Goal: Information Seeking & Learning: Find specific fact

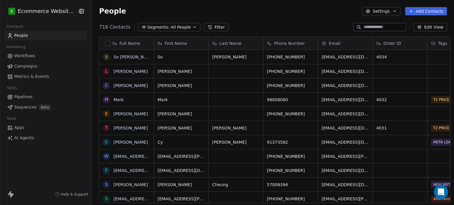
scroll to position [176, 361]
click at [151, 29] on span "Segments:" at bounding box center [159, 27] width 22 height 6
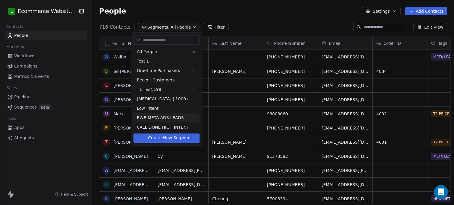
click at [170, 116] on span "EWB META ADS LEADS" at bounding box center [160, 118] width 47 height 6
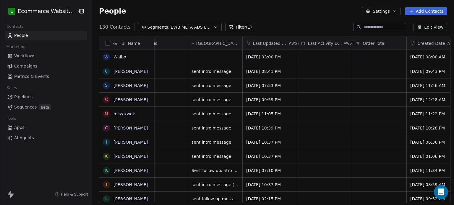
scroll to position [0, 0]
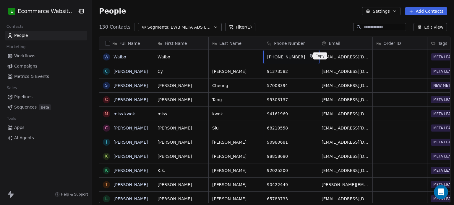
drag, startPoint x: 293, startPoint y: 58, endPoint x: 309, endPoint y: 57, distance: 15.4
click at [311, 57] on icon "grid" at bounding box center [312, 56] width 3 height 3
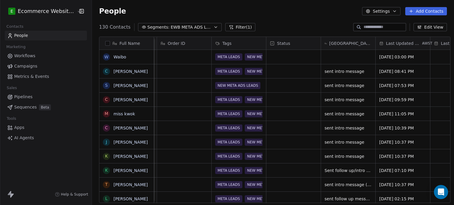
scroll to position [0, 216]
click at [328, 59] on div "grid" at bounding box center [348, 57] width 54 height 14
type textarea "**********"
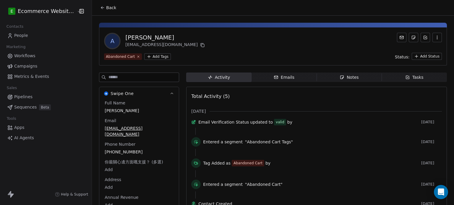
click at [100, 7] on icon at bounding box center [102, 7] width 5 height 5
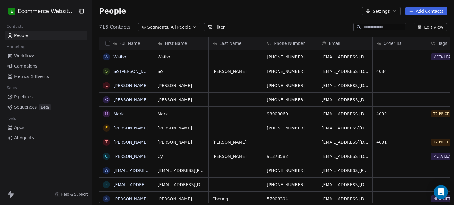
click at [173, 31] on div "716 Contacts Segments: All People Filter Edit View" at bounding box center [273, 26] width 362 height 9
click at [171, 29] on span "All People" at bounding box center [181, 27] width 20 height 6
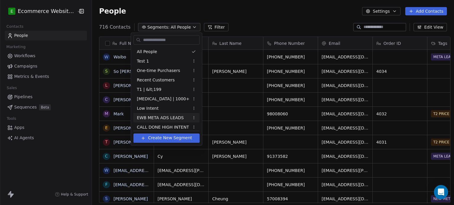
click at [176, 114] on div "EWB META ADS LEADS" at bounding box center [166, 117] width 66 height 9
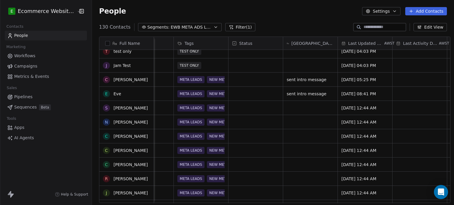
scroll to position [276, 0]
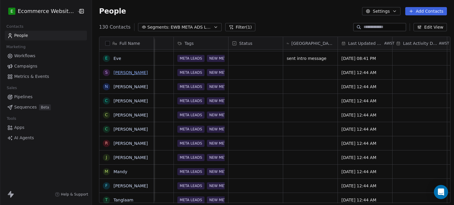
click at [127, 72] on link "[PERSON_NAME]" at bounding box center [131, 72] width 34 height 5
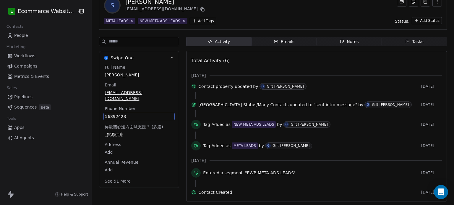
drag, startPoint x: 150, startPoint y: 145, endPoint x: 131, endPoint y: 144, distance: 19.0
click at [131, 144] on div "Full Name [PERSON_NAME] Email [EMAIL_ADDRESS][DOMAIN_NAME] Phone Number [PHONE_…" at bounding box center [138, 124] width 71 height 121
click at [136, 114] on span "56892423" at bounding box center [139, 117] width 68 height 6
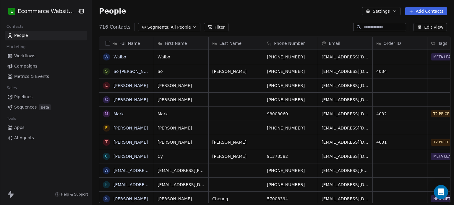
scroll to position [5, 5]
click at [171, 30] on span "All People" at bounding box center [181, 27] width 20 height 6
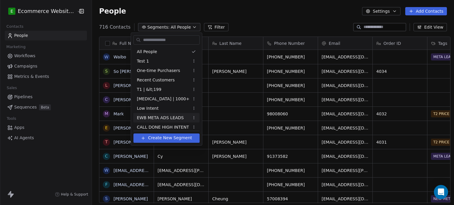
click at [162, 118] on span "EWB META ADS LEADS" at bounding box center [160, 118] width 47 height 6
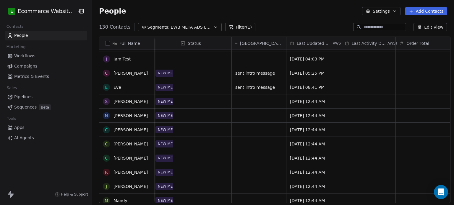
scroll to position [282, 0]
click at [125, 100] on link "[PERSON_NAME]" at bounding box center [131, 101] width 34 height 5
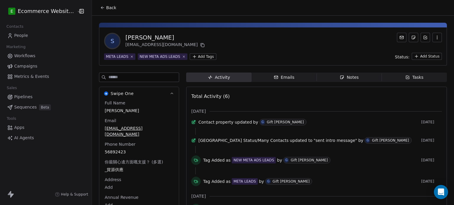
scroll to position [44, 0]
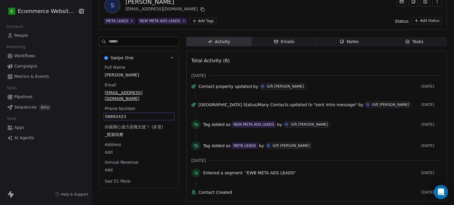
drag, startPoint x: 125, startPoint y: 148, endPoint x: 119, endPoint y: 148, distance: 5.9
click at [119, 148] on div "Full Name [PERSON_NAME] Email [EMAIL_ADDRESS][DOMAIN_NAME] Phone Number [PHONE_…" at bounding box center [138, 124] width 71 height 121
drag, startPoint x: 129, startPoint y: 103, endPoint x: 112, endPoint y: 102, distance: 16.9
click at [112, 114] on span "56892423" at bounding box center [139, 117] width 68 height 6
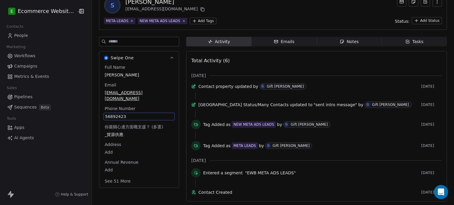
click at [112, 114] on span "56892423" at bounding box center [139, 117] width 68 height 6
drag, startPoint x: 124, startPoint y: 107, endPoint x: 102, endPoint y: 108, distance: 22.2
click at [102, 108] on input "********" at bounding box center [133, 106] width 64 height 12
click at [317, 56] on html "E Ecommerce Website Builder Contacts People Marketing Workflows Campaigns Metri…" at bounding box center [227, 102] width 454 height 205
click at [405, 39] on icon "button" at bounding box center [407, 41] width 5 height 5
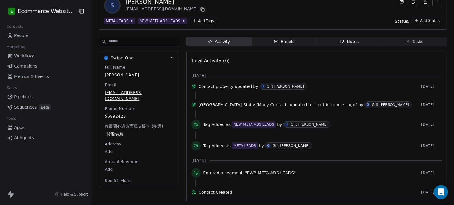
scroll to position [16, 0]
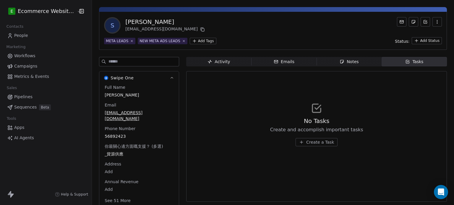
click at [210, 64] on div "Activity" at bounding box center [219, 62] width 22 height 6
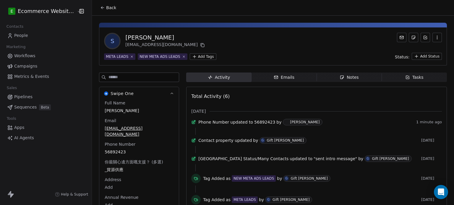
click at [100, 9] on icon at bounding box center [102, 7] width 5 height 5
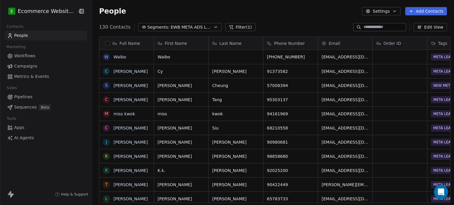
scroll to position [282, 0]
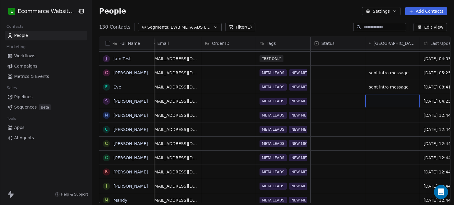
click at [368, 103] on div "grid" at bounding box center [392, 101] width 54 height 14
type textarea "**********"
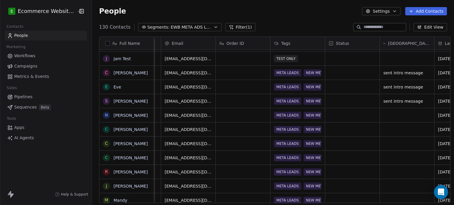
scroll to position [0, 156]
click at [124, 117] on link "[PERSON_NAME]" at bounding box center [131, 115] width 34 height 5
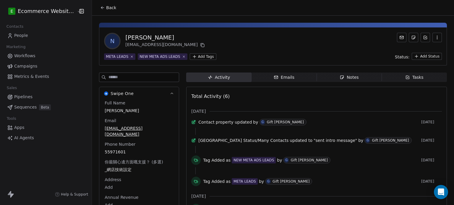
scroll to position [44, 0]
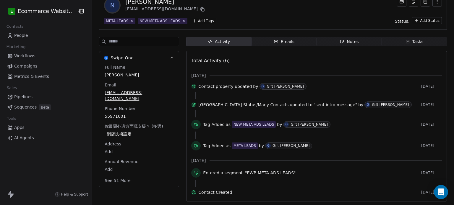
click at [131, 144] on div "Full Name [PERSON_NAME] Email [EMAIL_ADDRESS][DOMAIN_NAME] Phone Number [PHONE_…" at bounding box center [138, 124] width 71 height 121
click at [135, 114] on span "55971601" at bounding box center [139, 117] width 68 height 6
drag, startPoint x: 135, startPoint y: 103, endPoint x: 97, endPoint y: 101, distance: 38.5
click at [97, 101] on html "E Ecommerce Website Builder Contacts People Marketing Workflows Campaigns Metri…" at bounding box center [227, 102] width 454 height 205
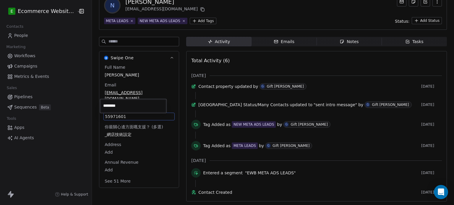
drag, startPoint x: 127, startPoint y: 106, endPoint x: 99, endPoint y: 104, distance: 28.1
click at [99, 104] on html "E Ecommerce Website Builder Contacts People Marketing Workflows Campaigns Metri…" at bounding box center [227, 102] width 454 height 205
click at [249, 9] on html "E Ecommerce Website Builder Contacts People Marketing Workflows Campaigns Metri…" at bounding box center [227, 102] width 454 height 205
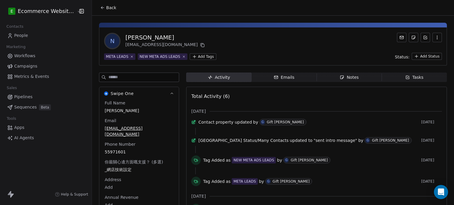
click at [98, 10] on button "Back" at bounding box center [108, 7] width 23 height 11
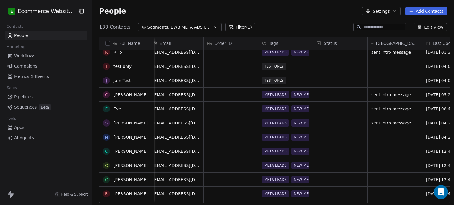
scroll to position [272, 0]
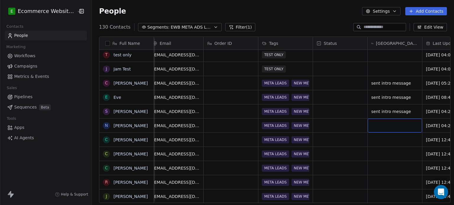
click at [378, 129] on div "grid" at bounding box center [395, 126] width 54 height 14
type textarea "**********"
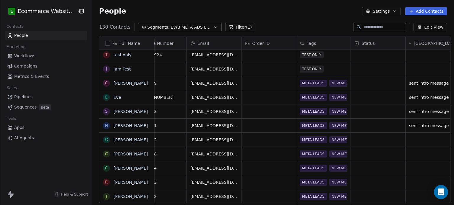
scroll to position [0, 130]
click at [127, 139] on link "[PERSON_NAME]" at bounding box center [131, 140] width 34 height 5
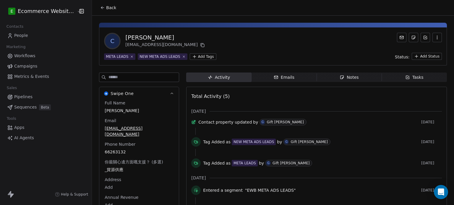
scroll to position [24, 0]
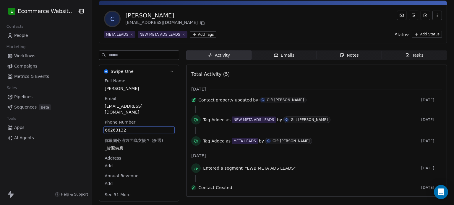
click at [142, 145] on div "Full Name [PERSON_NAME] Email [EMAIL_ADDRESS][DOMAIN_NAME] Phone Number [PHONE_…" at bounding box center [138, 138] width 71 height 121
click at [135, 127] on span "66263132" at bounding box center [139, 130] width 68 height 6
drag, startPoint x: 135, startPoint y: 125, endPoint x: 101, endPoint y: 126, distance: 33.4
click at [101, 126] on input "********" at bounding box center [133, 126] width 64 height 12
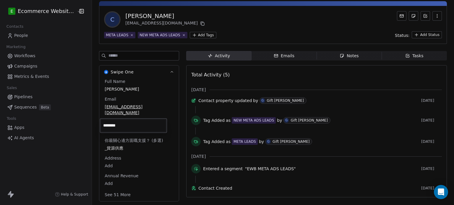
click at [248, 33] on html "E Ecommerce Website Builder Contacts People Marketing Workflows Campaigns Metri…" at bounding box center [227, 102] width 454 height 205
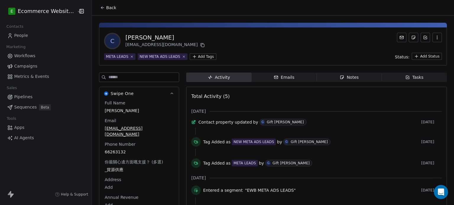
click at [106, 7] on span "Back" at bounding box center [111, 8] width 10 height 6
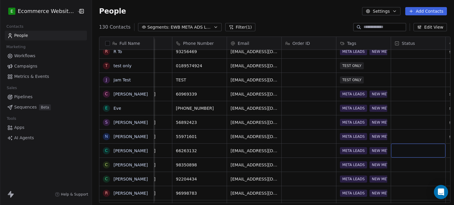
scroll to position [0, 145]
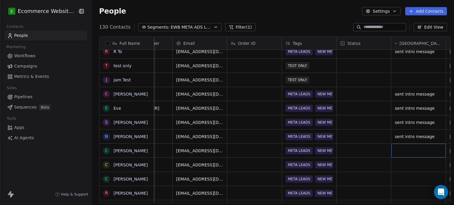
click at [414, 151] on div "grid" at bounding box center [418, 151] width 54 height 14
type textarea "**********"
click at [374, 170] on html "E Ecommerce Website Builder Contacts People Marketing Workflows Campaigns Metri…" at bounding box center [227, 102] width 454 height 205
